Goal: Register for event/course

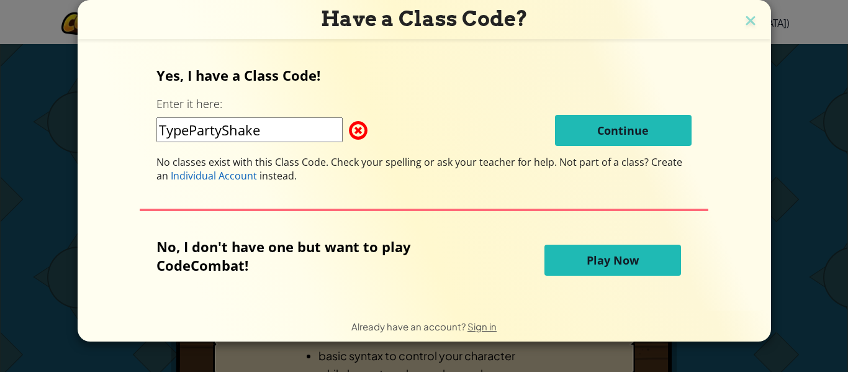
click at [343, 130] on input "TypePartyShake" at bounding box center [249, 129] width 186 height 25
click at [534, 76] on p "Yes, I have a Class Code!" at bounding box center [423, 75] width 535 height 19
click at [760, 137] on div "Have a Class Code? Yes, I have a Class Code! Enter it here: TypePartyShake Cont…" at bounding box center [424, 186] width 848 height 372
click at [564, 247] on button "Play Now" at bounding box center [612, 260] width 137 height 31
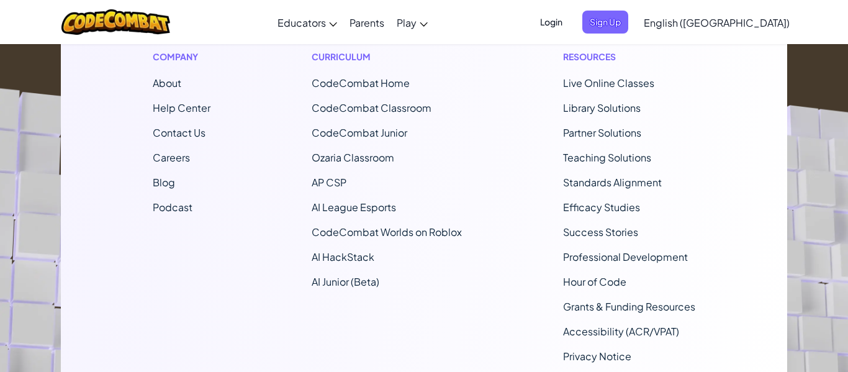
scroll to position [278, 0]
